Goal: Task Accomplishment & Management: Manage account settings

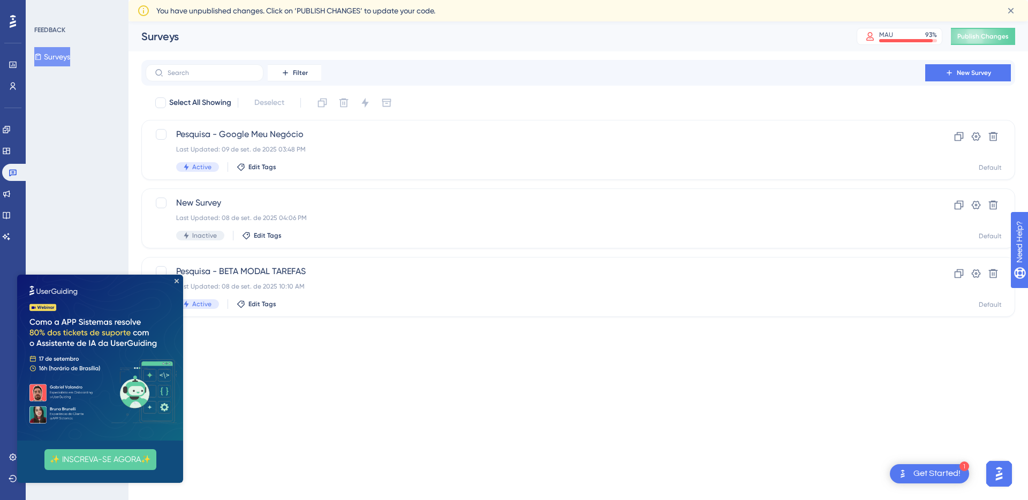
click at [180, 280] on img at bounding box center [100, 358] width 166 height 166
click at [405, 123] on div "Pesquisa - Google Meu Negócio Last Updated: 09 de set. de 2025 03:48 PM Active …" at bounding box center [577, 150] width 873 height 60
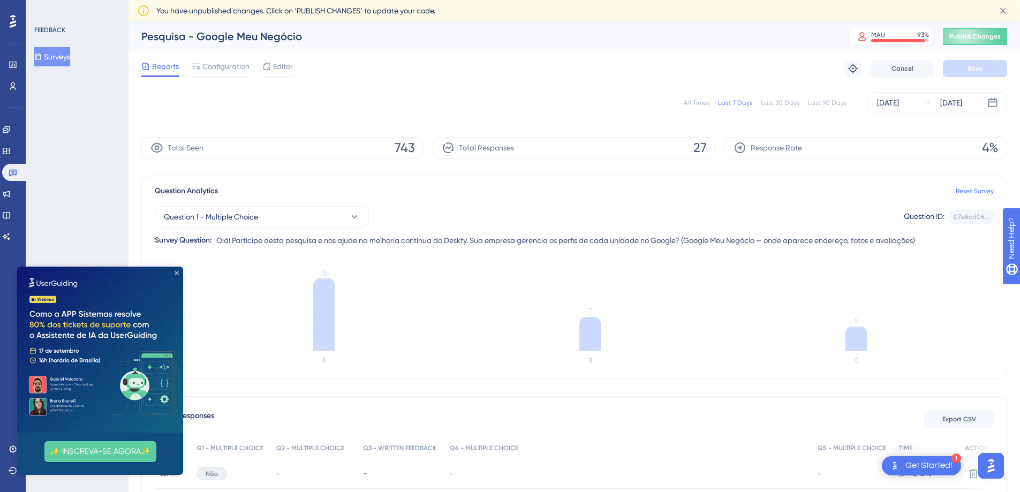
click at [177, 272] on icon "Close Preview" at bounding box center [176, 273] width 4 height 4
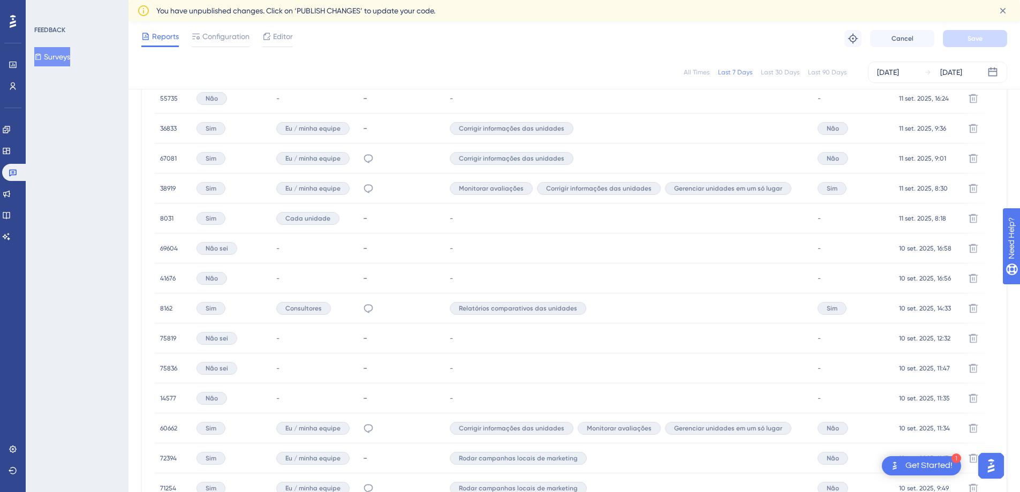
scroll to position [372, 0]
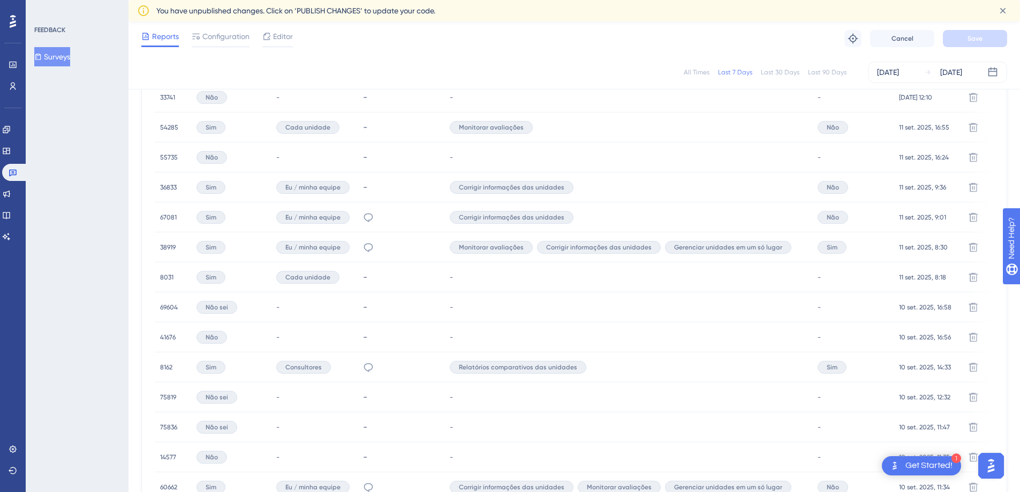
click at [169, 250] on span "38919" at bounding box center [168, 247] width 16 height 9
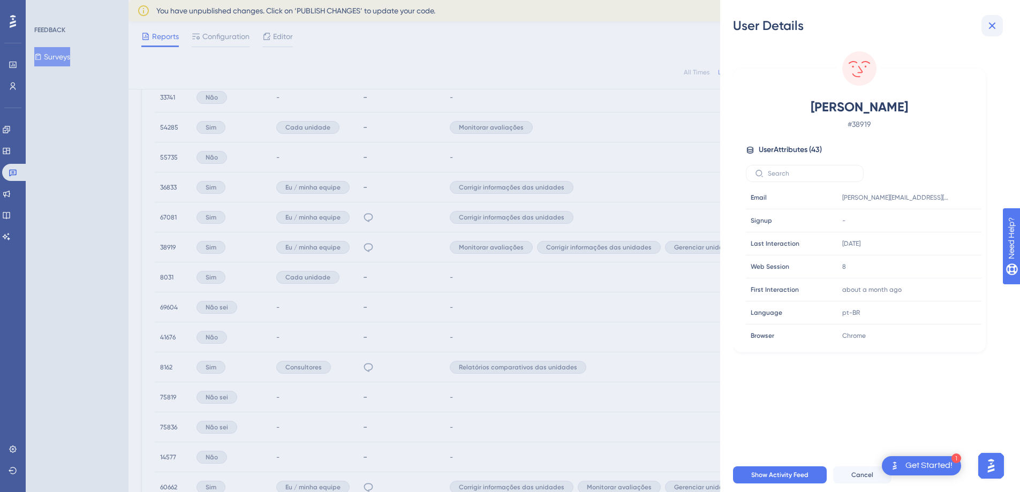
click at [993, 23] on icon at bounding box center [991, 25] width 7 height 7
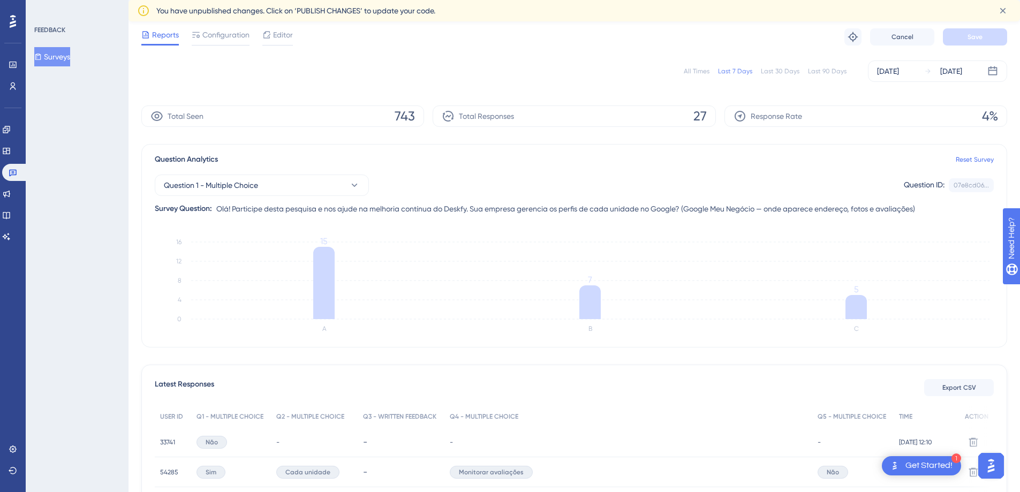
scroll to position [0, 0]
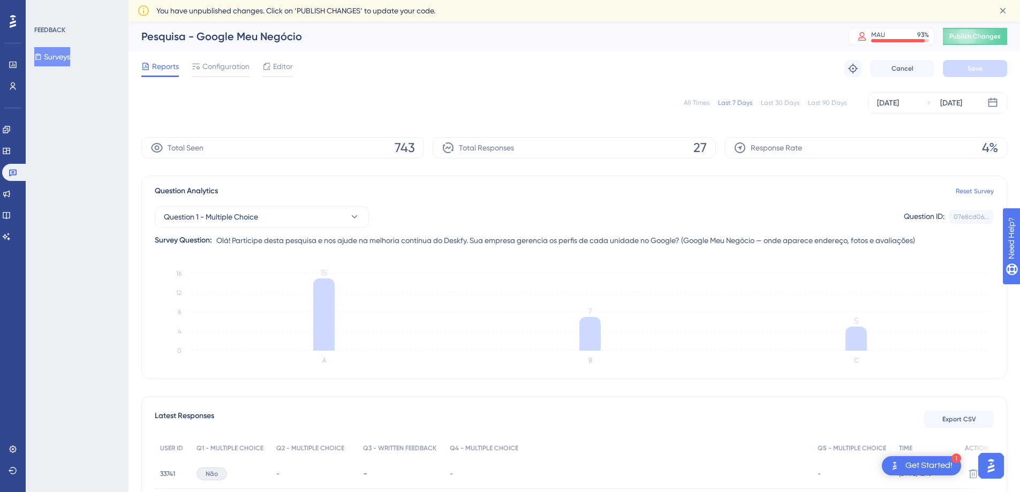
click at [252, 70] on div "Reports Configuration Editor" at bounding box center [216, 68] width 151 height 17
click at [233, 71] on span "Configuration" at bounding box center [225, 66] width 47 height 13
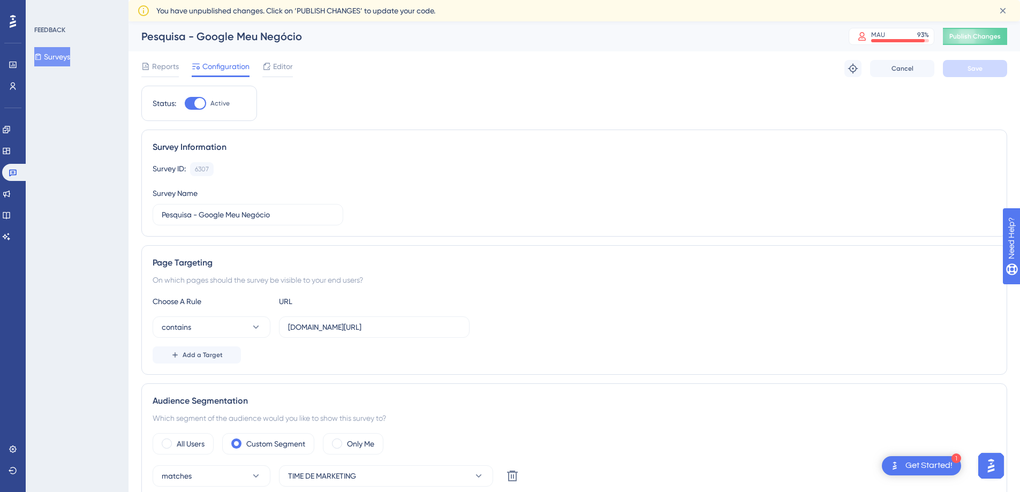
click at [69, 58] on button "Surveys" at bounding box center [52, 56] width 36 height 19
